Goal: Contribute content

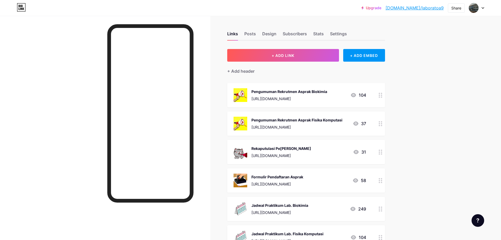
click at [314, 93] on div "Pengumuman Rekrutmen Asprak Biokimia" at bounding box center [289, 92] width 76 height 6
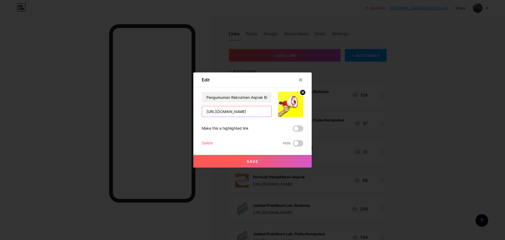
click at [246, 111] on input "[URL][DOMAIN_NAME]" at bounding box center [236, 111] width 69 height 11
paste input "[URL][DOMAIN_NAME]"
type input "[URL][DOMAIN_NAME]"
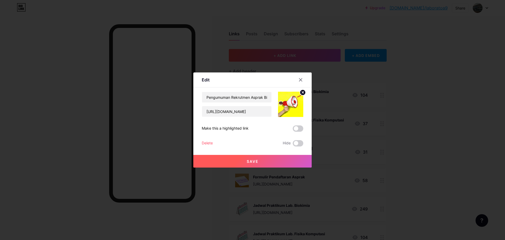
click at [265, 157] on button "Save" at bounding box center [252, 161] width 118 height 13
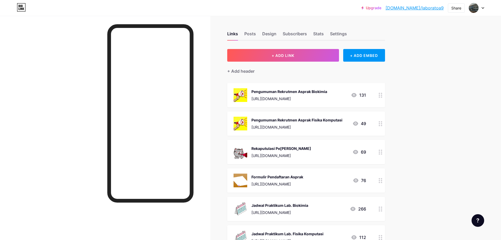
click at [280, 124] on div "Pengumuman Rekrutmen Asprak Fisika Komputasi [URL][DOMAIN_NAME]" at bounding box center [296, 124] width 91 height 14
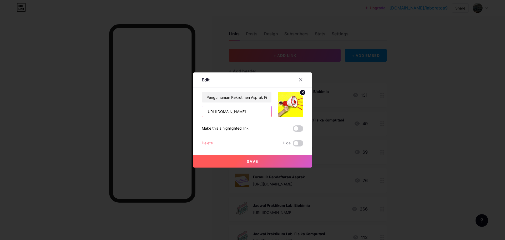
click at [265, 114] on input "[URL][DOMAIN_NAME]" at bounding box center [236, 111] width 69 height 11
paste input "[URL][DOMAIN_NAME]"
type input "[URL][DOMAIN_NAME]"
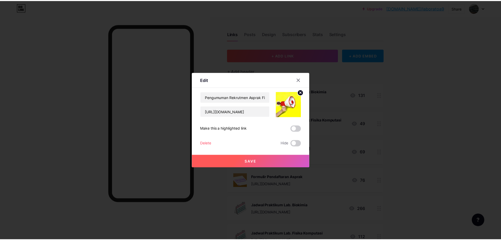
scroll to position [0, 0]
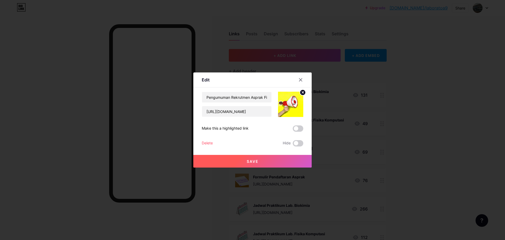
click at [247, 161] on span "Save" at bounding box center [253, 161] width 12 height 4
